Goal: Transaction & Acquisition: Purchase product/service

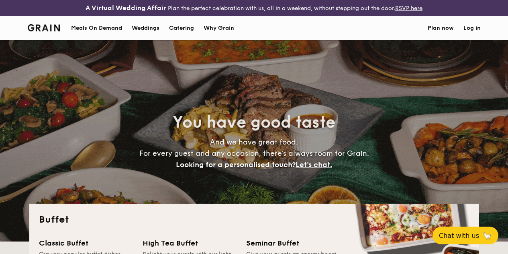
select select
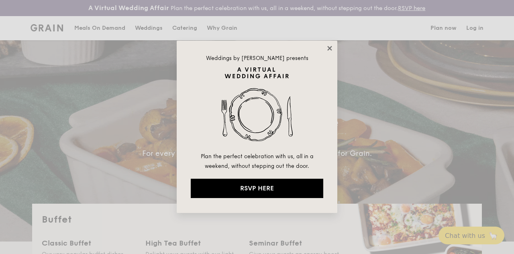
click at [329, 51] on icon at bounding box center [329, 48] width 7 height 7
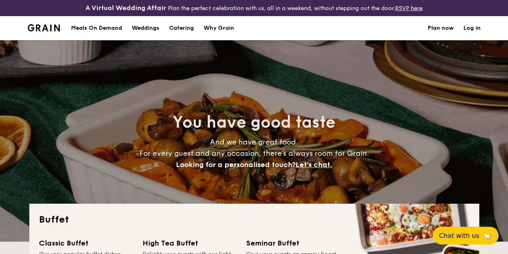
click at [83, 33] on div "Meals On Demand" at bounding box center [96, 28] width 51 height 24
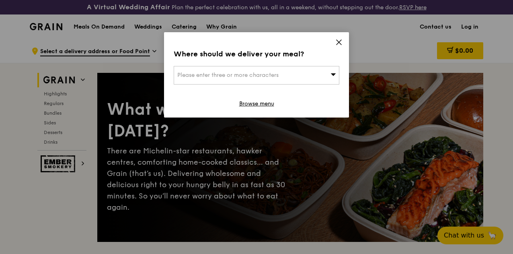
click at [341, 42] on icon at bounding box center [338, 42] width 7 height 7
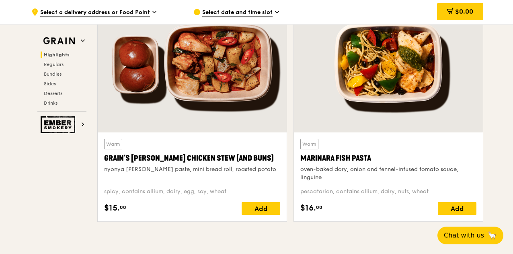
scroll to position [321, 0]
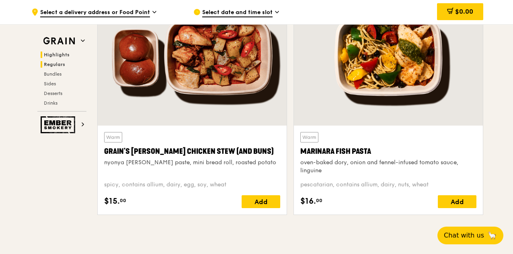
click at [58, 65] on span "Regulars" at bounding box center [54, 64] width 21 height 6
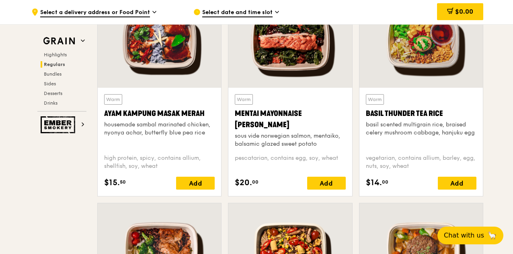
scroll to position [750, 0]
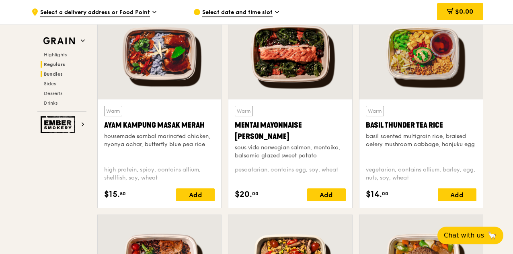
click at [55, 76] on span "Bundles" at bounding box center [53, 74] width 19 height 6
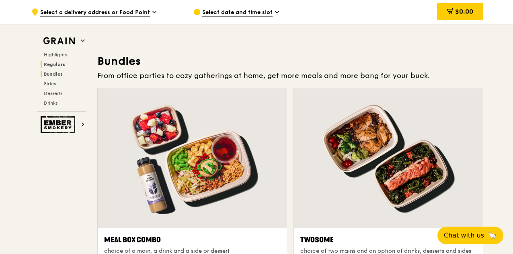
scroll to position [1177, 0]
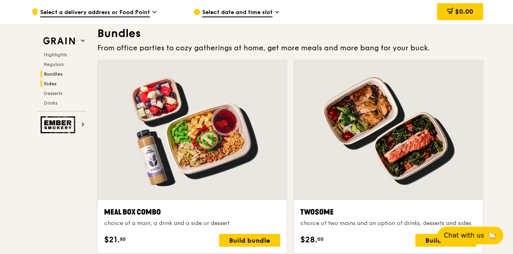
click at [54, 83] on span "Sides" at bounding box center [50, 84] width 13 height 6
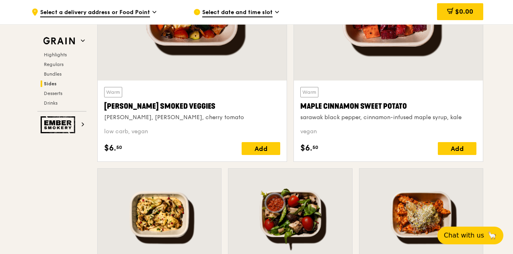
scroll to position [1929, 0]
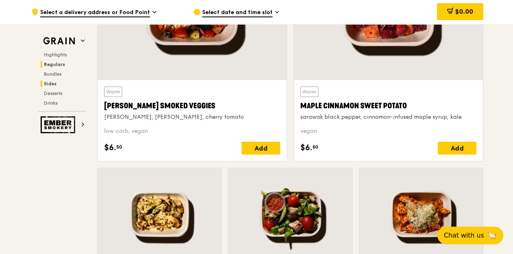
click at [55, 64] on span "Regulars" at bounding box center [54, 64] width 21 height 6
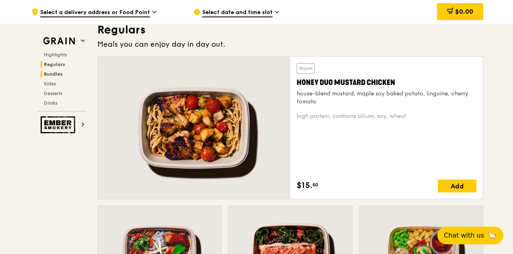
scroll to position [549, 0]
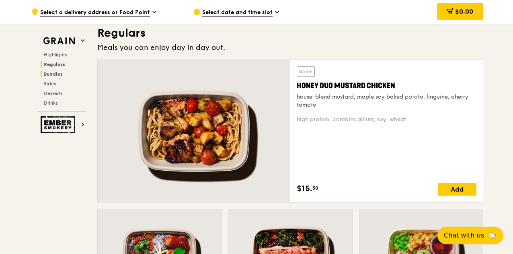
click at [55, 74] on span "Bundles" at bounding box center [53, 74] width 19 height 6
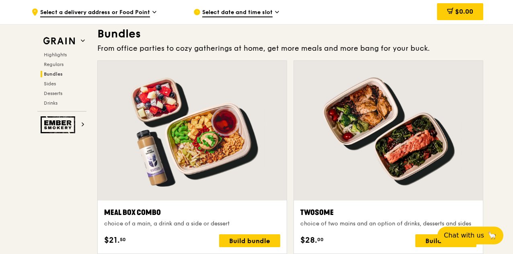
scroll to position [1177, 0]
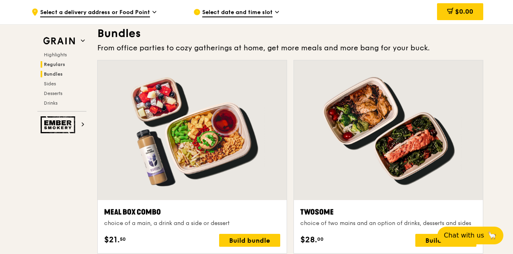
click at [54, 65] on span "Regulars" at bounding box center [54, 64] width 21 height 6
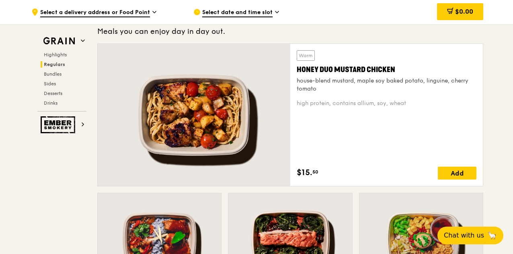
scroll to position [549, 0]
